Goal: Task Accomplishment & Management: Manage account settings

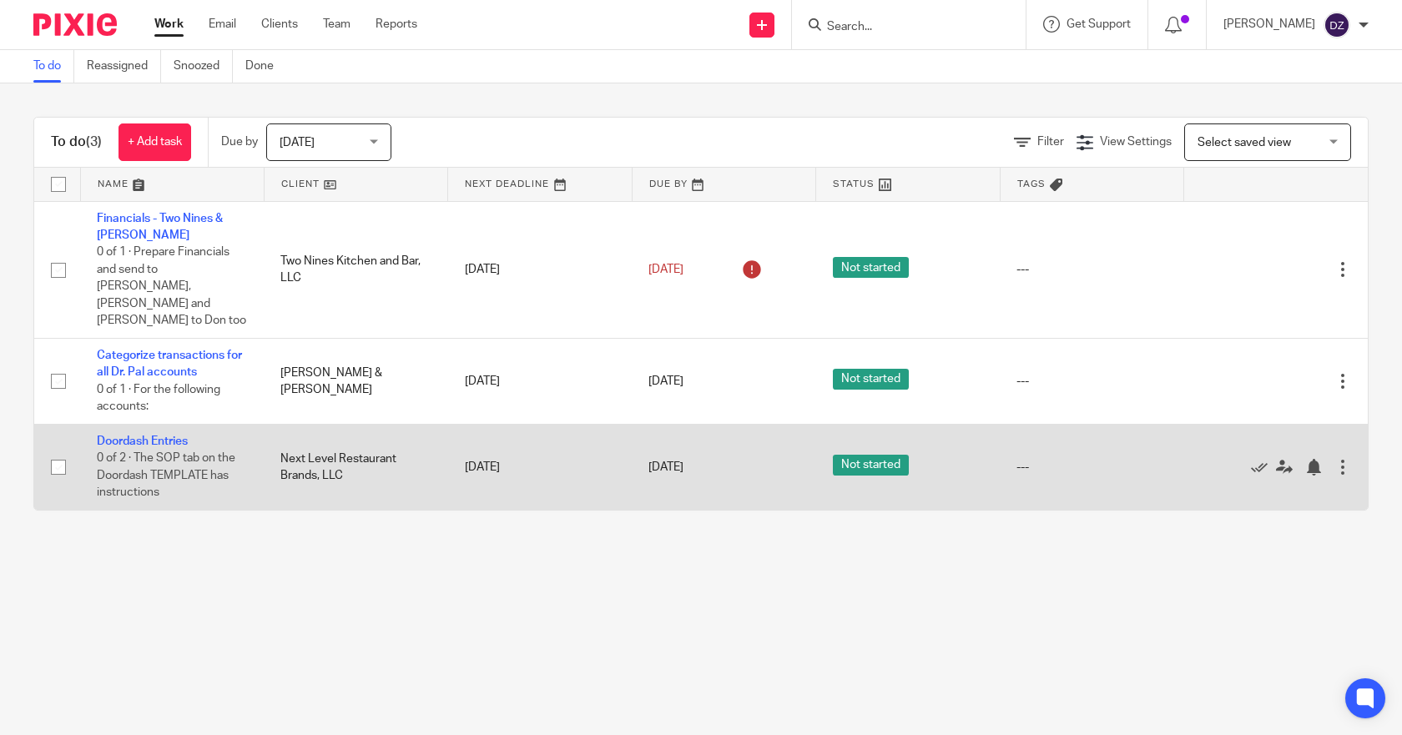
click at [159, 424] on td "Doordash Entries 0 of 2 · The SOP tab on the Doordash TEMPLATE has instructions" at bounding box center [172, 467] width 184 height 86
click at [174, 436] on link "Doordash Entries" at bounding box center [142, 442] width 91 height 12
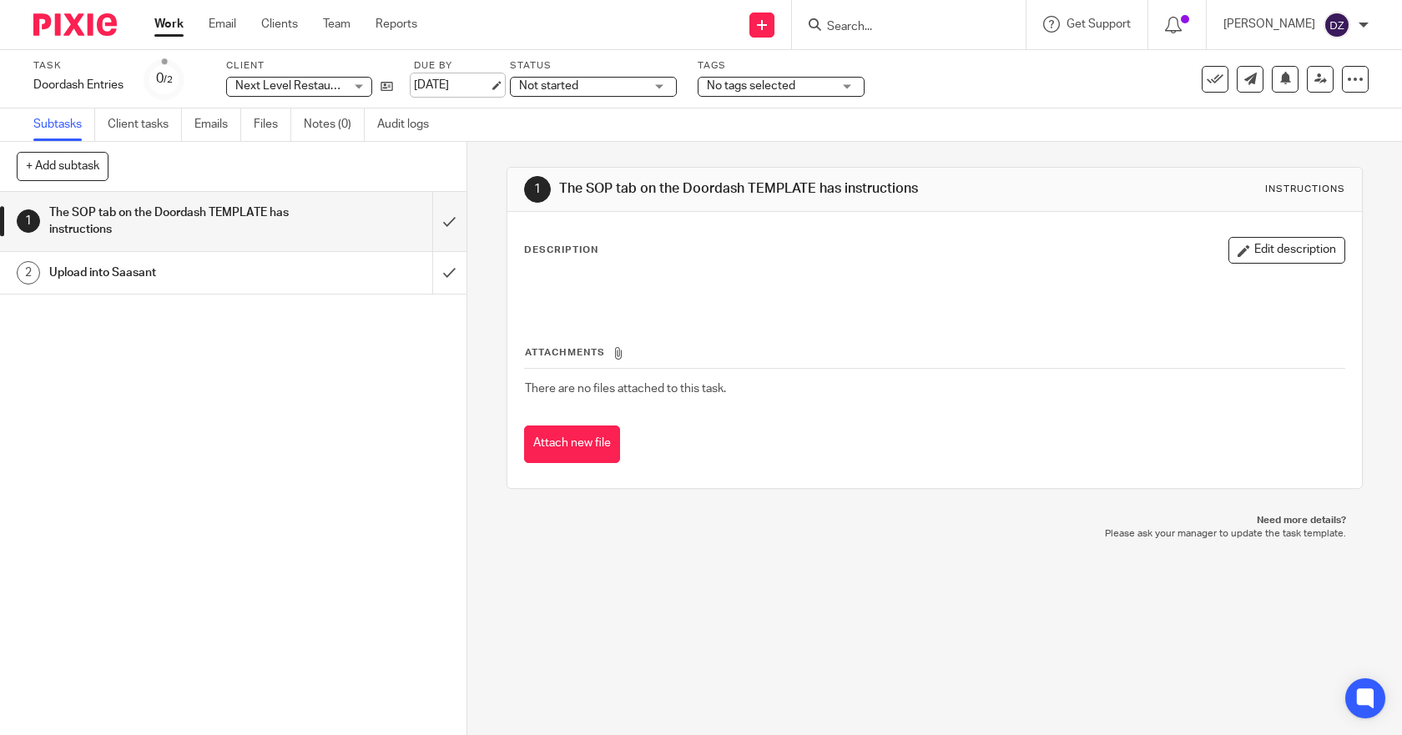
click at [461, 82] on link "[DATE]" at bounding box center [451, 86] width 75 height 18
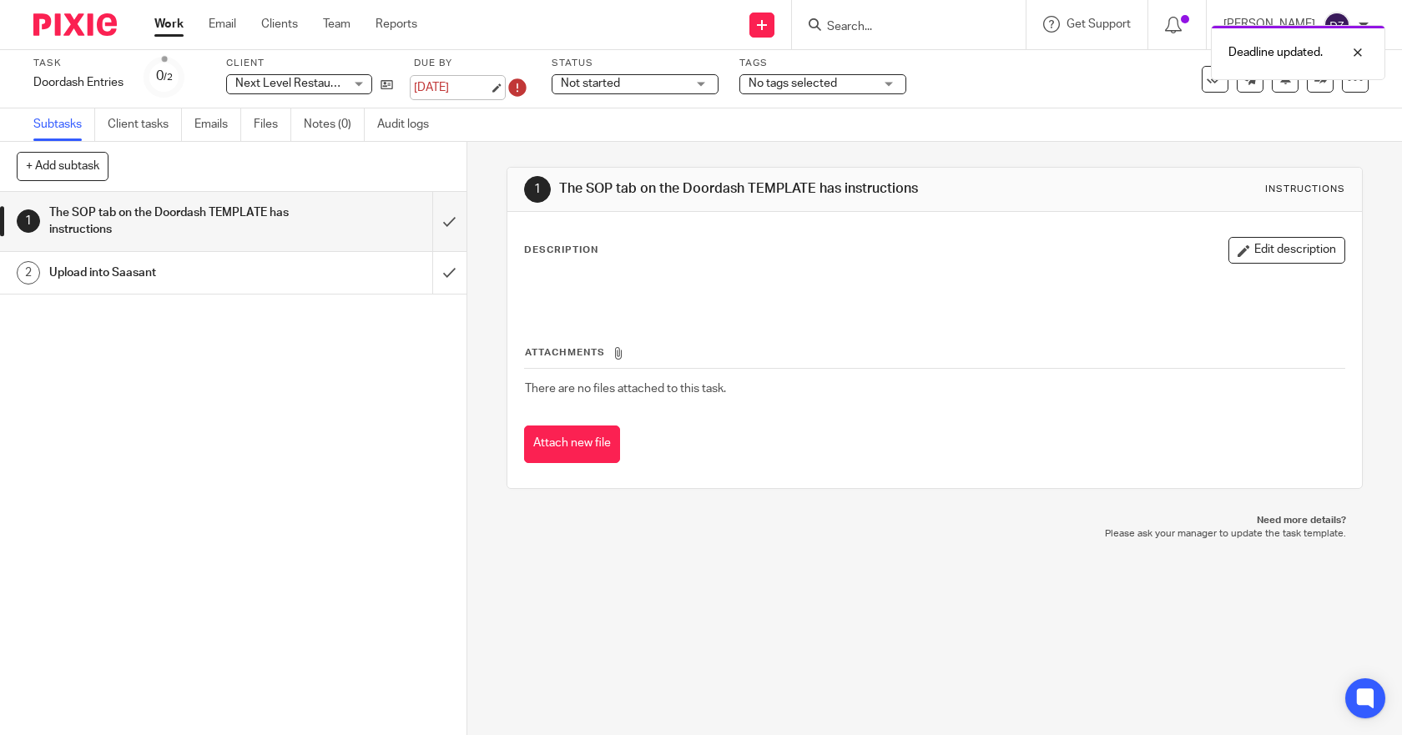
click at [468, 88] on link "Aug 4, 2025" at bounding box center [451, 88] width 75 height 18
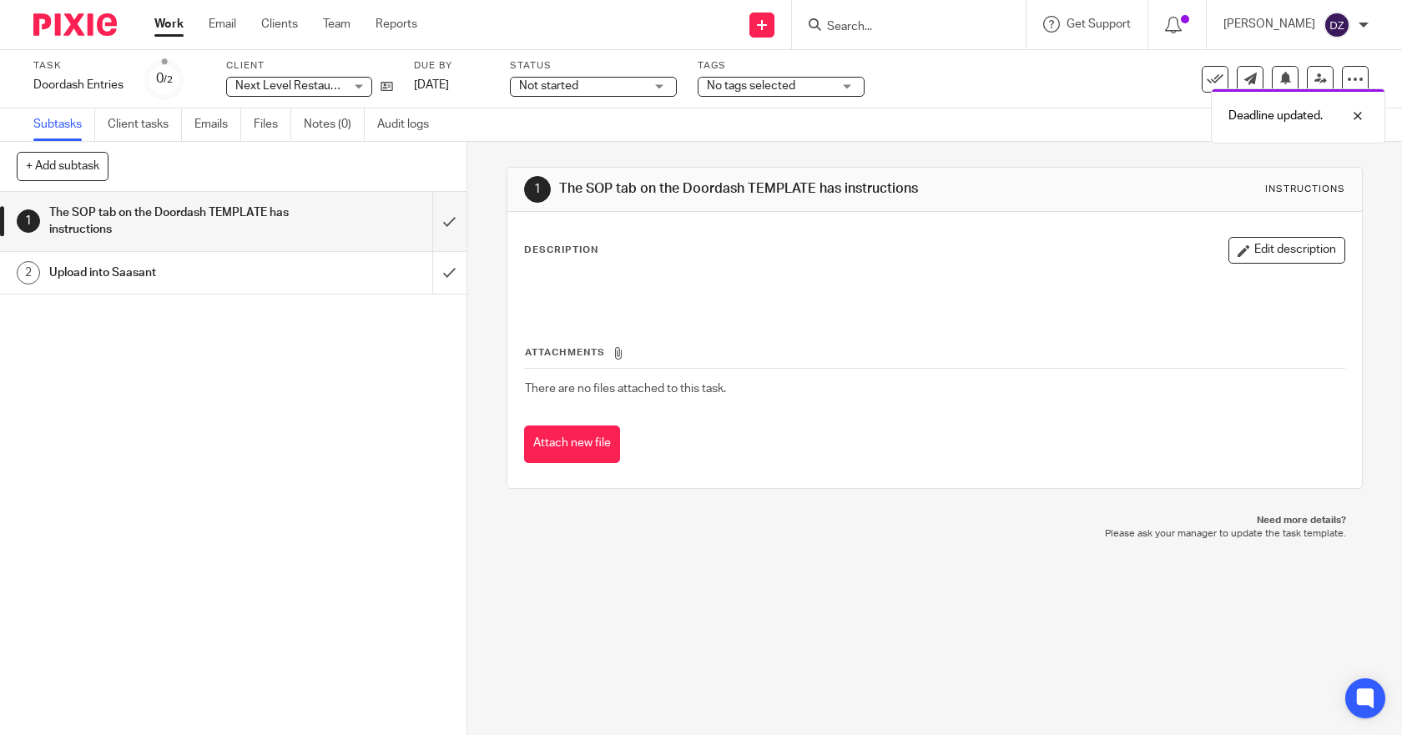
click at [169, 19] on link "Work" at bounding box center [168, 24] width 29 height 17
